Goal: Feedback & Contribution: Leave review/rating

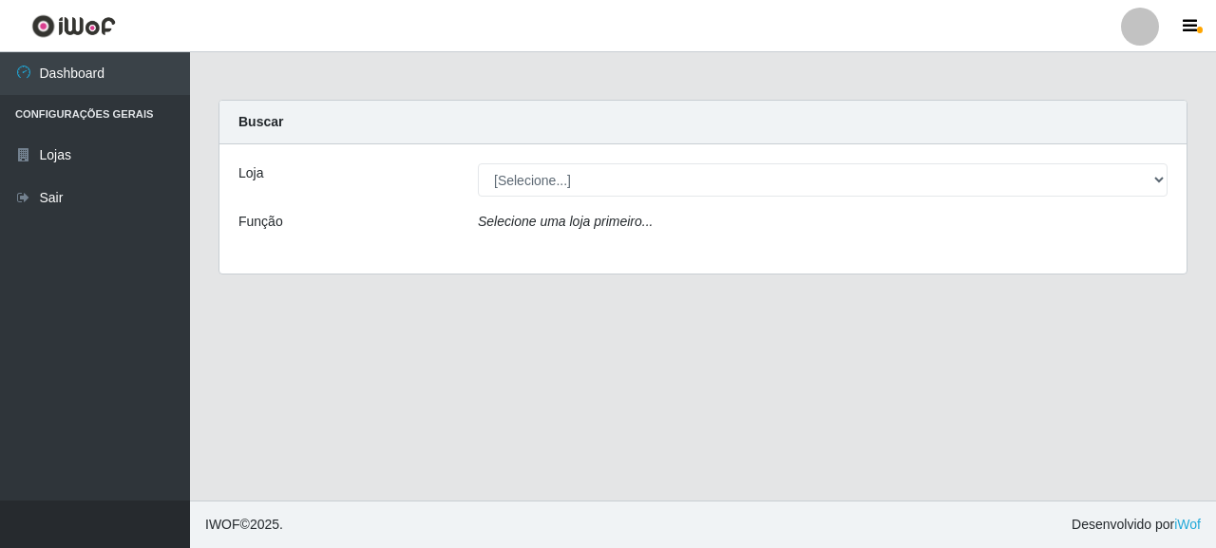
select select "496"
click at [478, 163] on select "[Selecione...] Supermercado Queiroz - [GEOGRAPHIC_DATA]" at bounding box center [823, 179] width 690 height 33
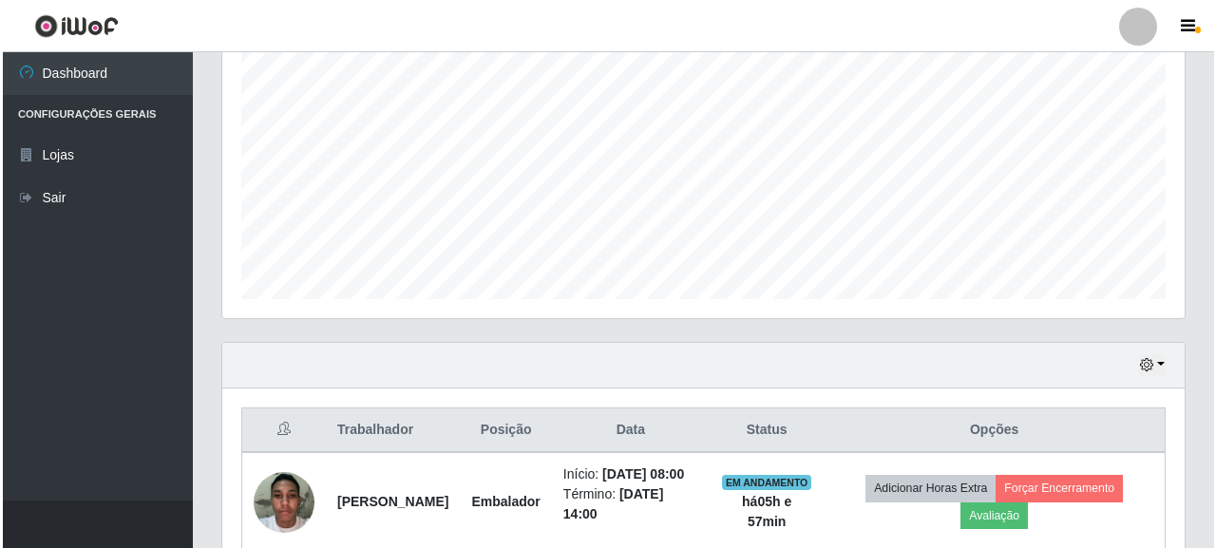
scroll to position [474, 0]
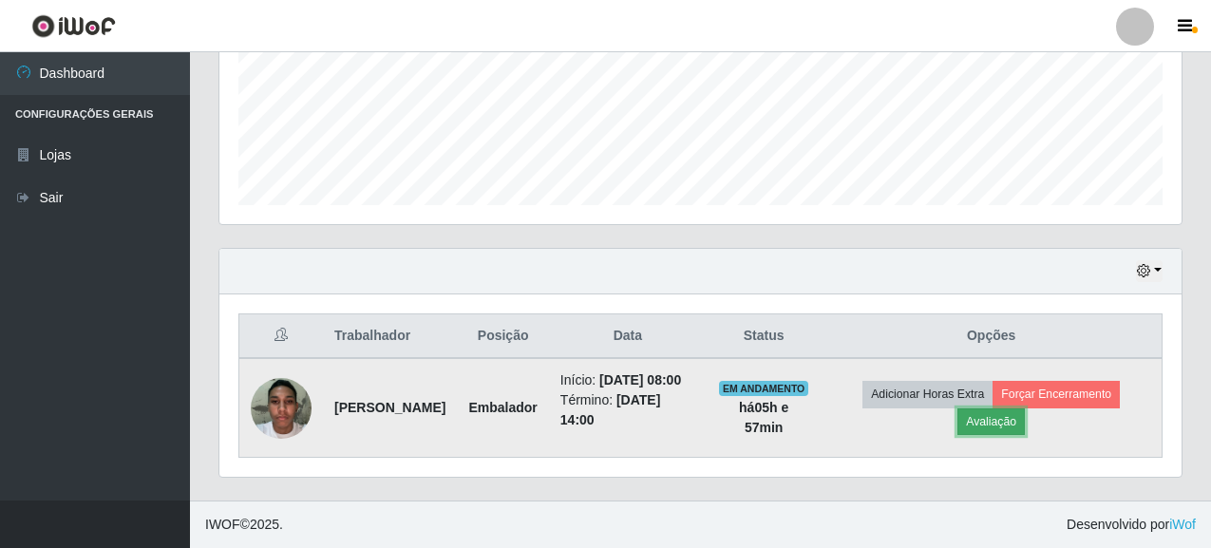
click at [1025, 427] on button "Avaliação" at bounding box center [991, 422] width 67 height 27
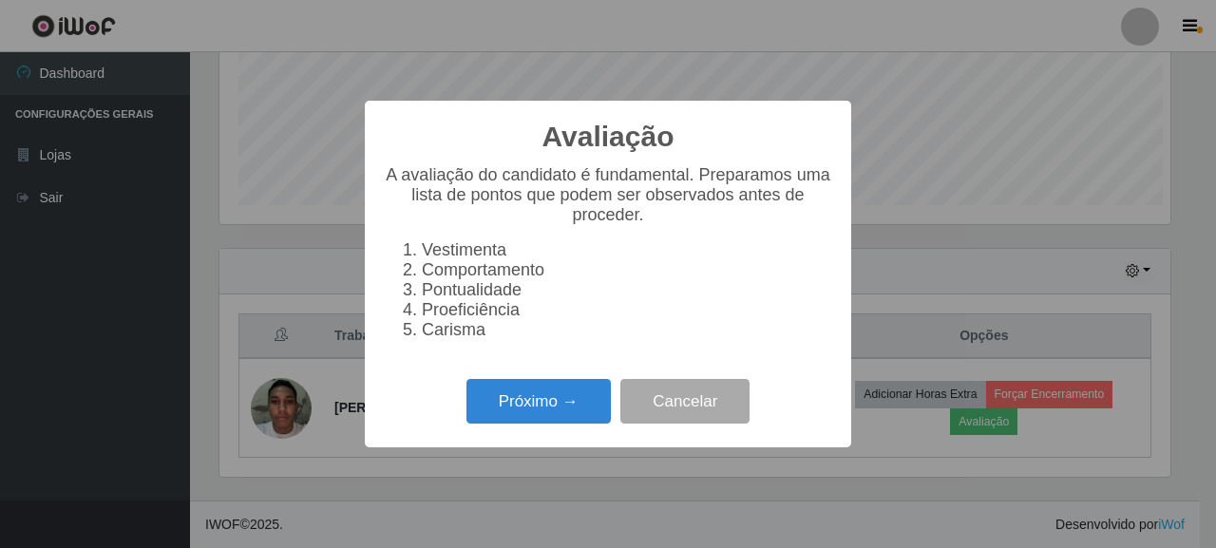
scroll to position [394, 951]
click at [528, 400] on button "Próximo →" at bounding box center [539, 401] width 144 height 45
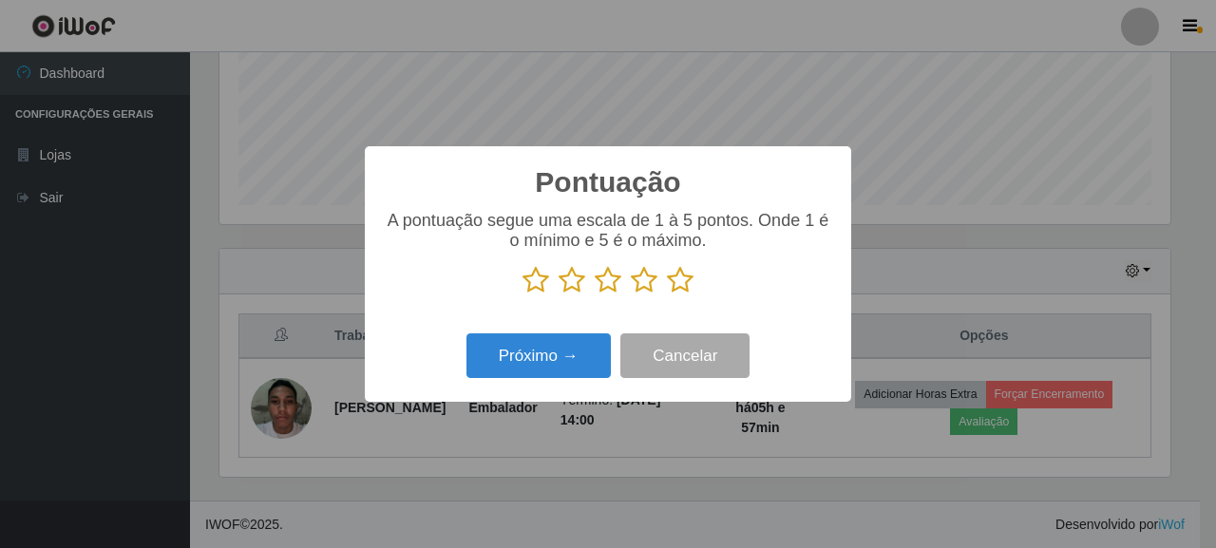
drag, startPoint x: 693, startPoint y: 271, endPoint x: 697, endPoint y: 296, distance: 25.2
click at [688, 275] on icon at bounding box center [680, 280] width 27 height 29
click at [667, 295] on input "radio" at bounding box center [667, 295] width 0 height 0
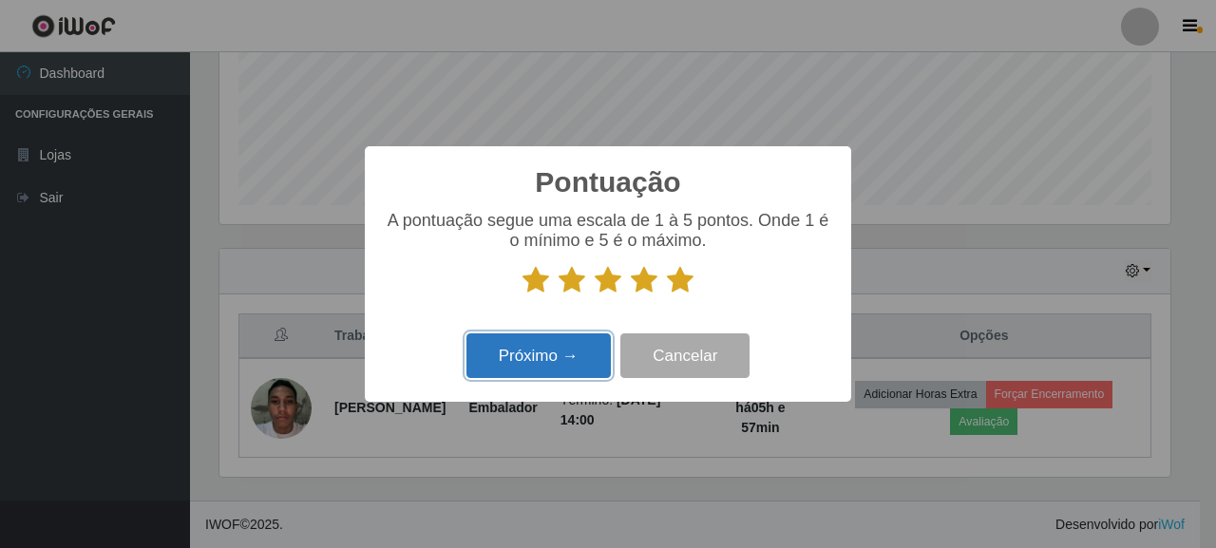
click at [584, 367] on button "Próximo →" at bounding box center [539, 356] width 144 height 45
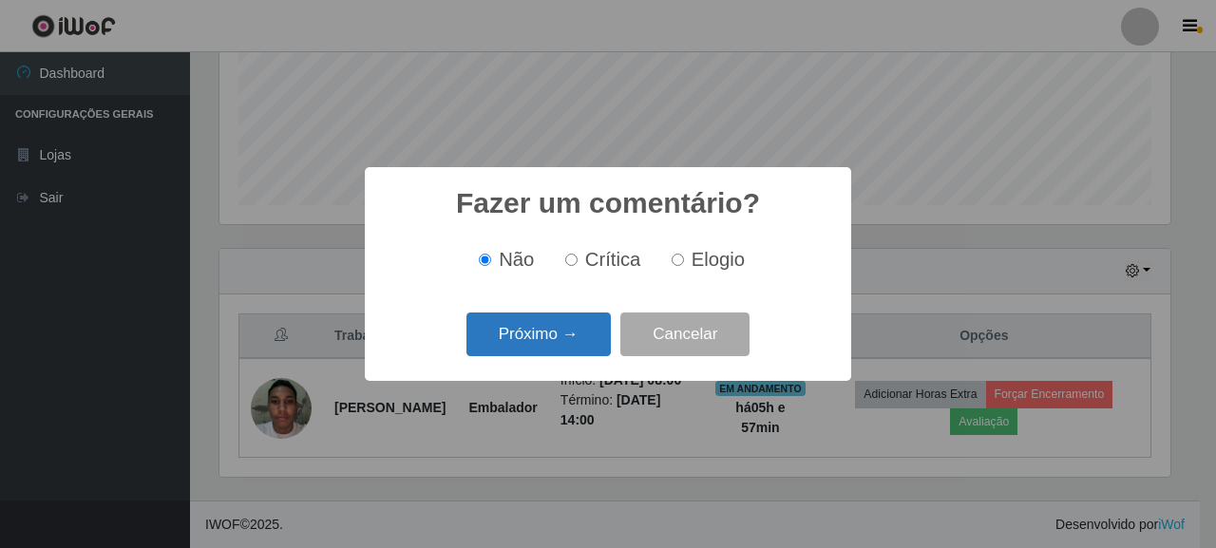
click at [569, 331] on button "Próximo →" at bounding box center [539, 335] width 144 height 45
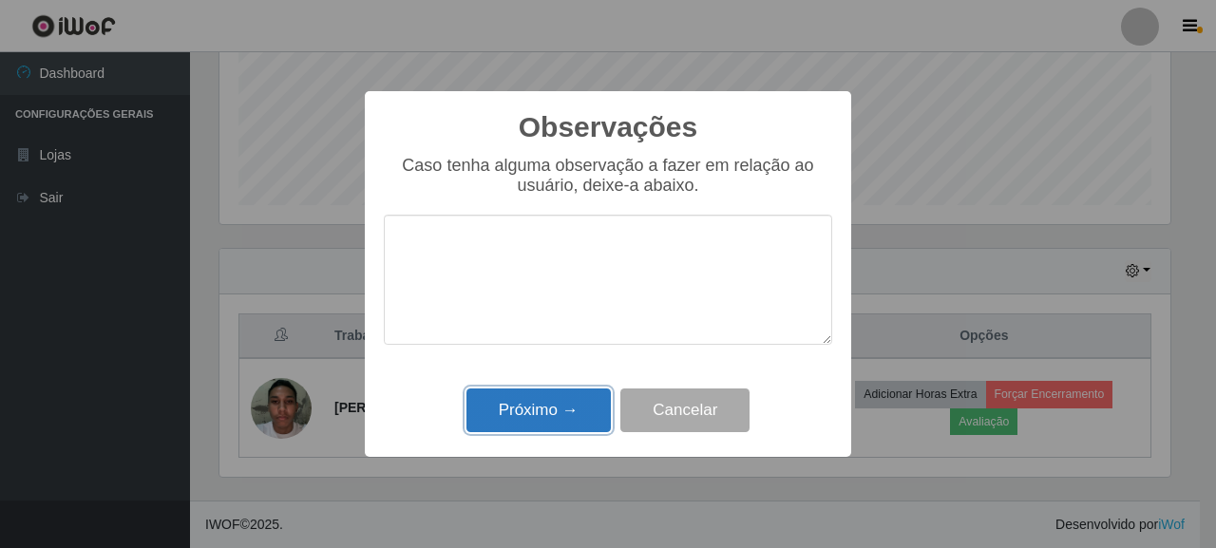
click at [555, 402] on button "Próximo →" at bounding box center [539, 411] width 144 height 45
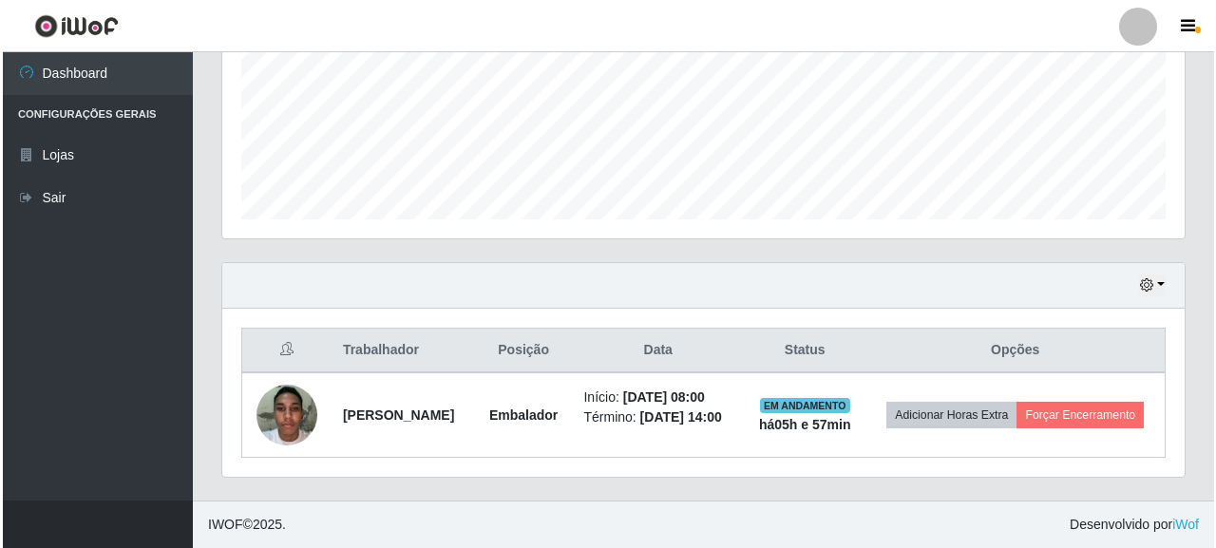
scroll to position [460, 0]
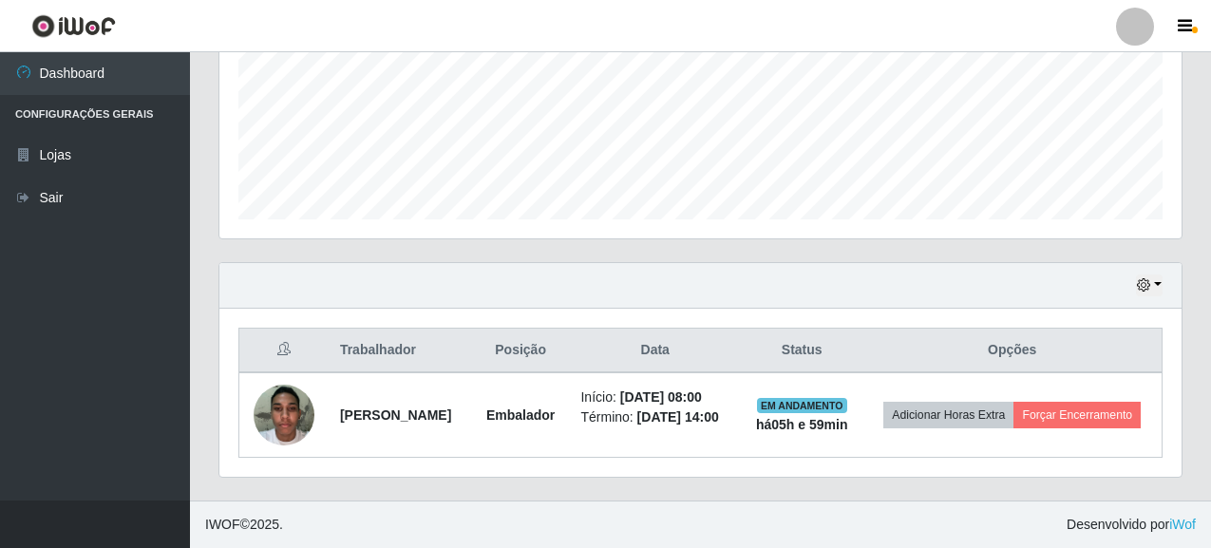
click at [1068, 257] on div "Agendamentos Day Month 14/08 Agendamentos 6" at bounding box center [700, 52] width 993 height 419
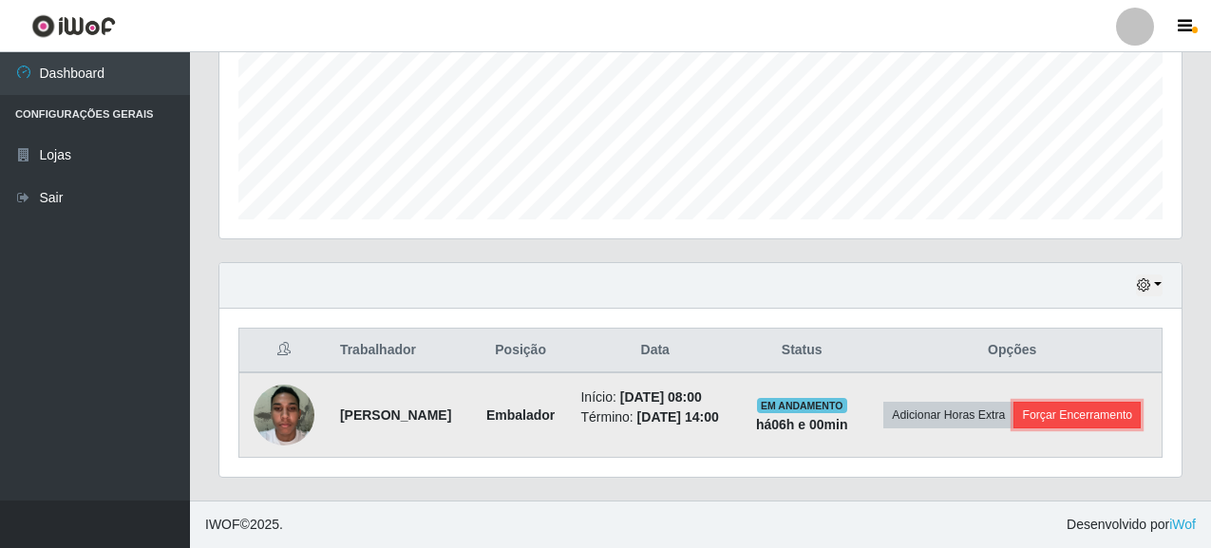
click at [1048, 423] on button "Forçar Encerramento" at bounding box center [1077, 415] width 127 height 27
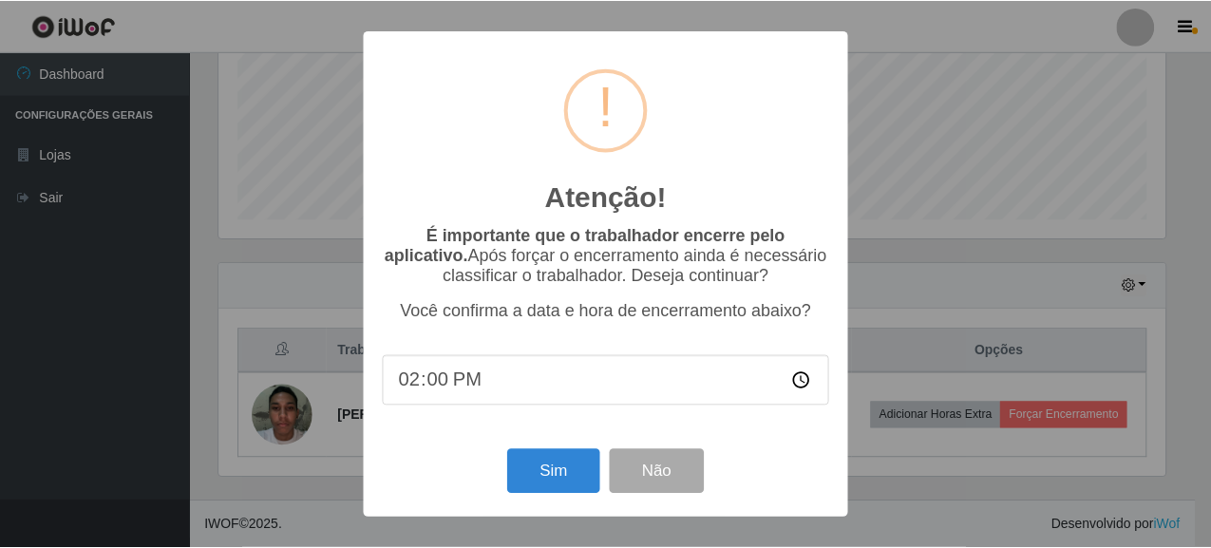
scroll to position [394, 951]
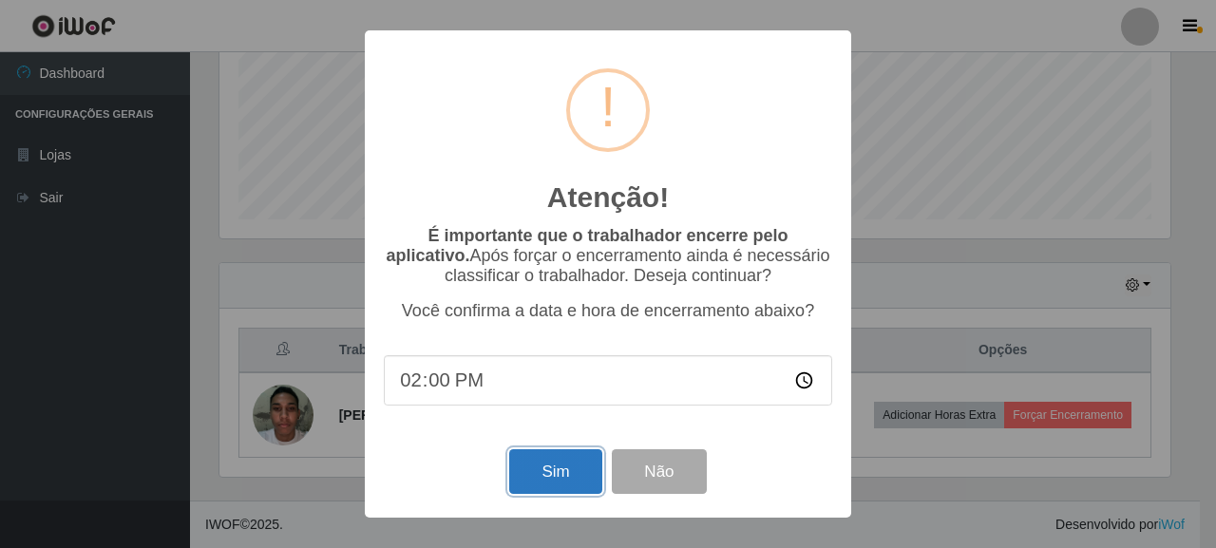
click at [557, 465] on button "Sim" at bounding box center [555, 471] width 92 height 45
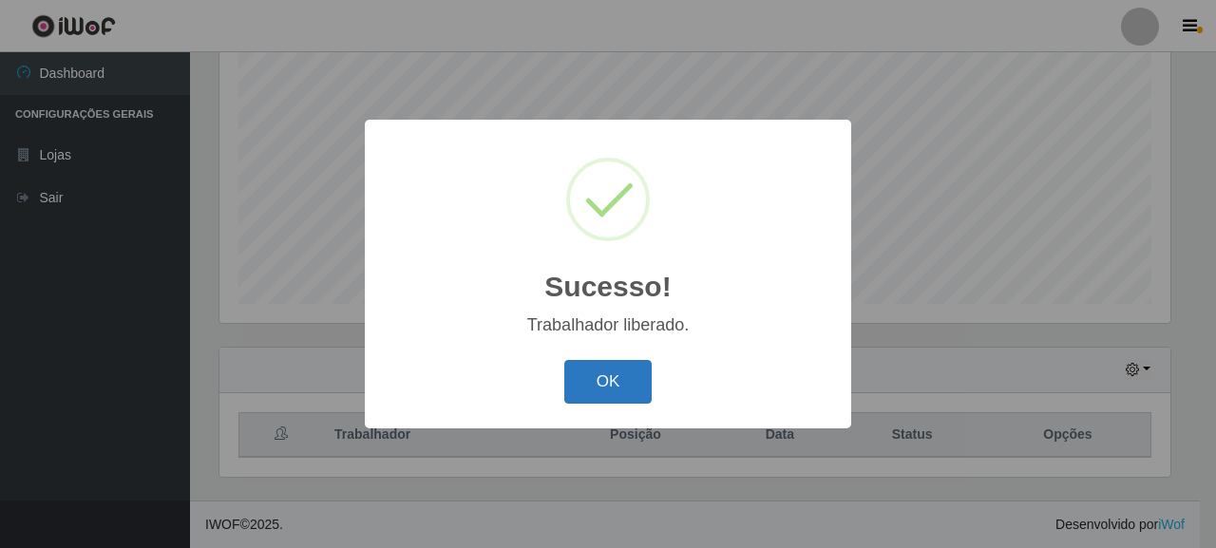
click at [634, 377] on button "OK" at bounding box center [608, 382] width 88 height 45
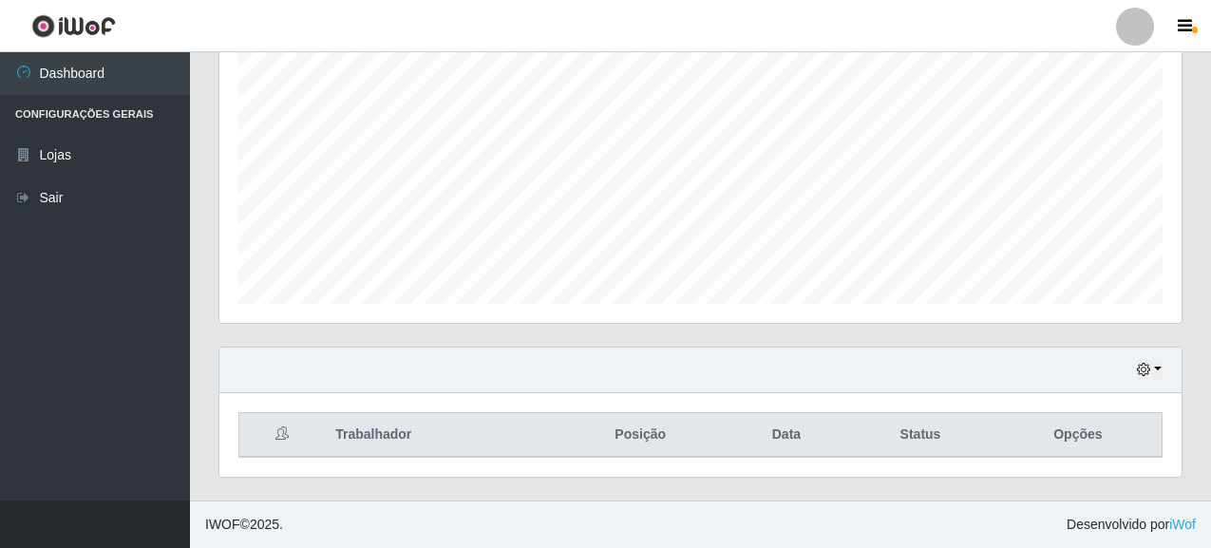
scroll to position [280, 0]
